Goal: Transaction & Acquisition: Purchase product/service

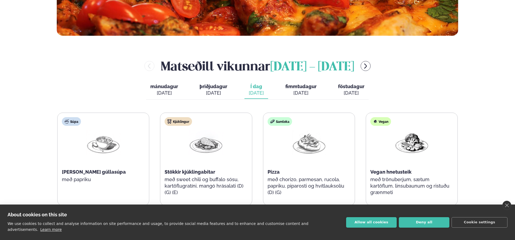
scroll to position [215, 0]
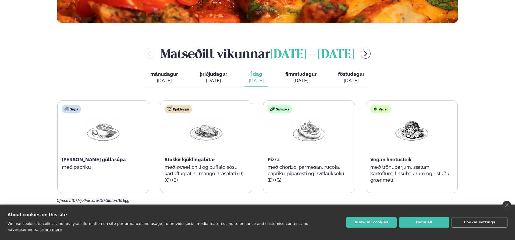
click at [313, 74] on span "fimmtudagur" at bounding box center [301, 74] width 31 height 6
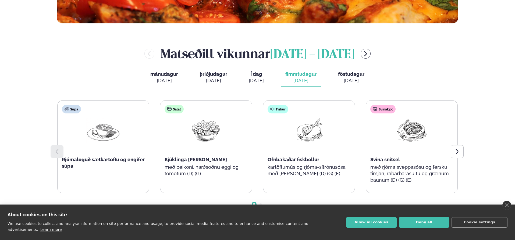
click at [349, 79] on div "[DATE]" at bounding box center [351, 81] width 26 height 6
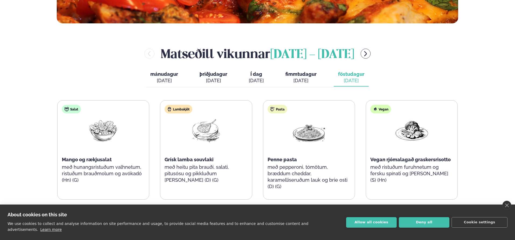
click at [21, 50] on div "Þjónusta Hádegismatur fyrir fyrirtæki Fyrirtækja veitingar Einkapartý Matseðill…" at bounding box center [257, 205] width 515 height 841
click at [368, 54] on icon "menu-btn-right" at bounding box center [366, 54] width 6 height 6
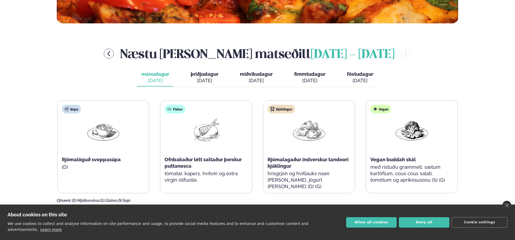
click at [209, 77] on button "þriðjudagur þri. [DATE]" at bounding box center [205, 78] width 36 height 18
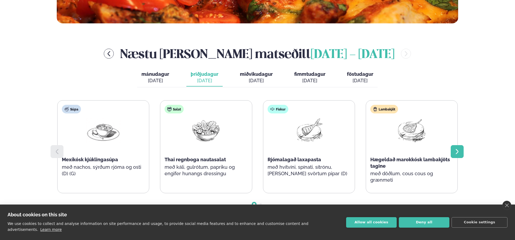
click at [456, 153] on icon at bounding box center [457, 152] width 6 height 6
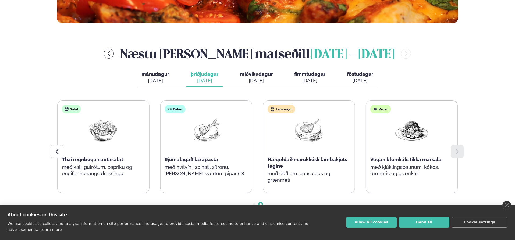
click at [252, 73] on span "miðvikudagur" at bounding box center [256, 74] width 33 height 6
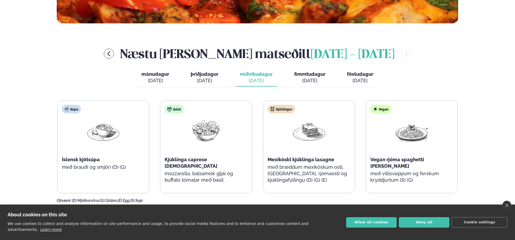
click at [312, 75] on span "fimmtudagur" at bounding box center [309, 74] width 31 height 6
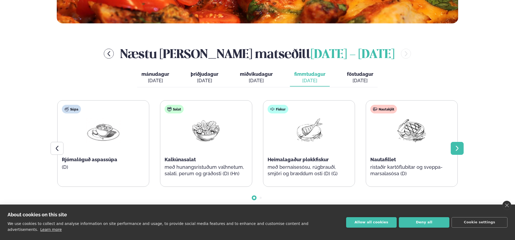
click at [459, 152] on div at bounding box center [457, 148] width 13 height 13
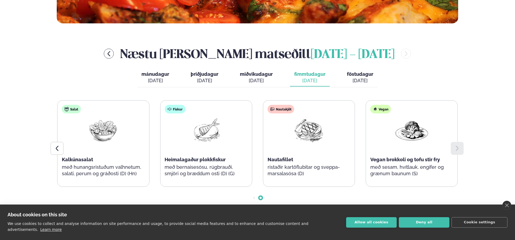
click at [256, 72] on span "miðvikudagur" at bounding box center [256, 74] width 33 height 6
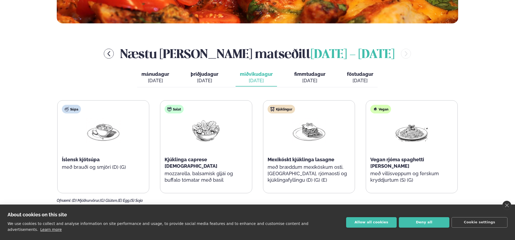
click at [307, 75] on span "fimmtudagur" at bounding box center [309, 74] width 31 height 6
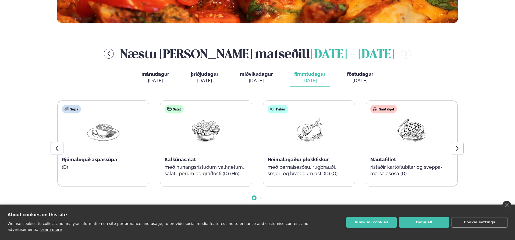
click at [361, 79] on div "[DATE]" at bounding box center [360, 81] width 26 height 6
